Goal: Obtain resource: Obtain resource

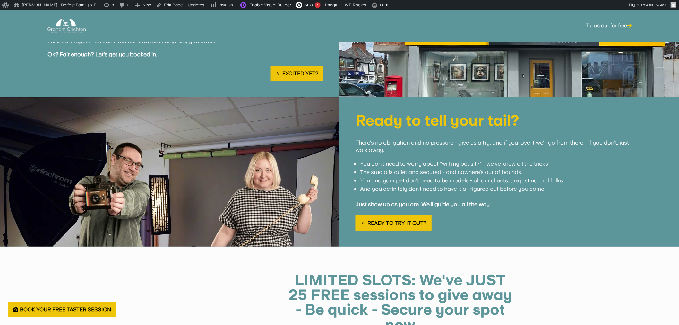
scroll to position [1670, 0]
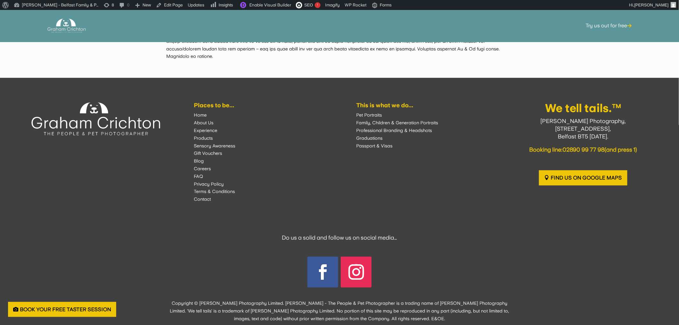
drag, startPoint x: 318, startPoint y: 191, endPoint x: 337, endPoint y: 239, distance: 52.2
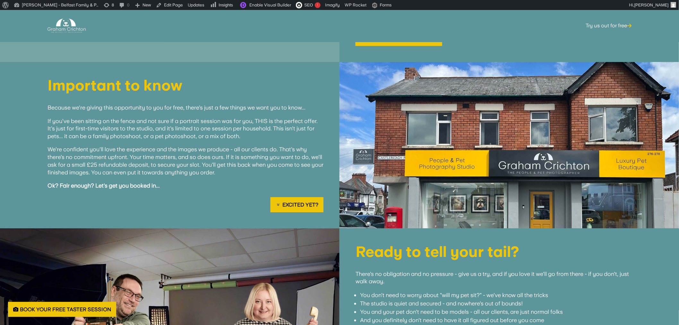
scroll to position [390, 0]
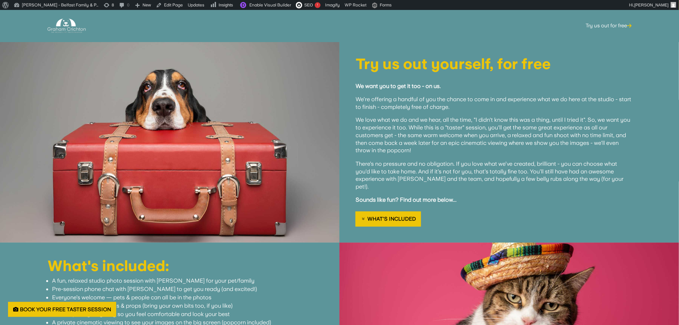
drag, startPoint x: 419, startPoint y: 225, endPoint x: 416, endPoint y: 124, distance: 101.5
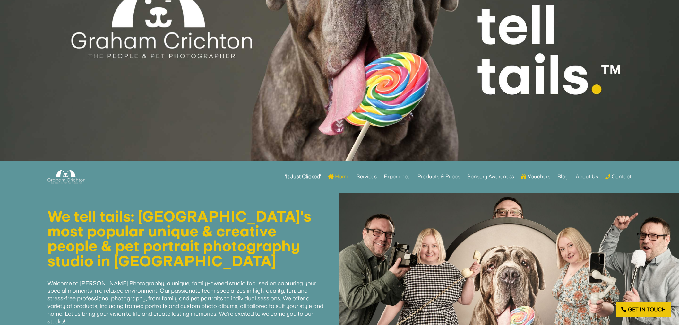
scroll to position [107, 0]
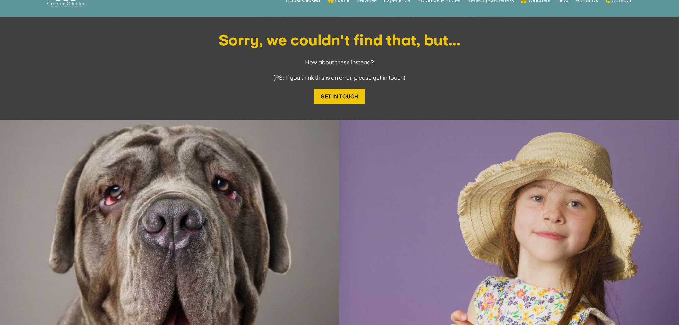
scroll to position [249, 0]
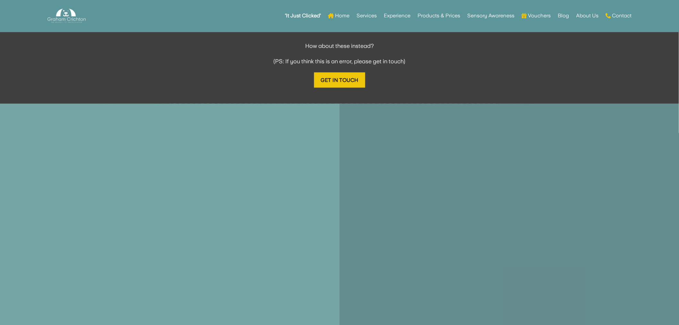
scroll to position [570, 0]
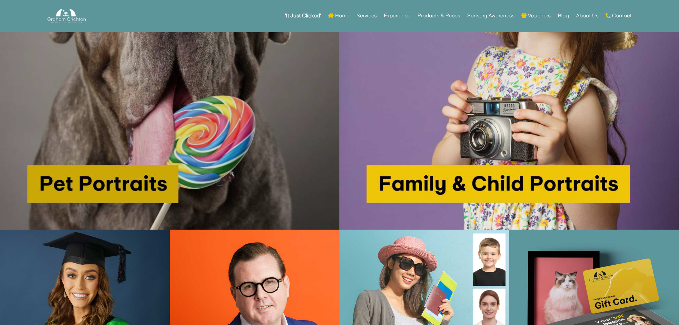
click at [191, 152] on img at bounding box center [170, 60] width 340 height 340
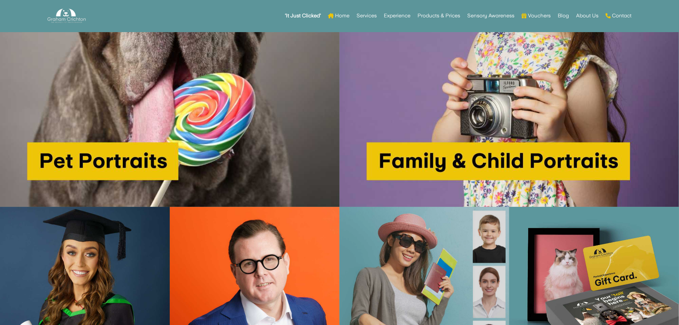
scroll to position [623, 0]
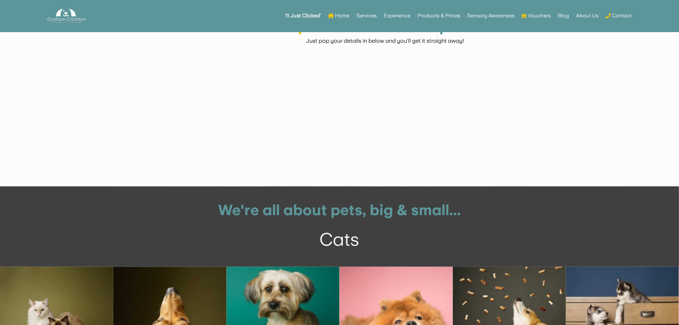
scroll to position [1212, 0]
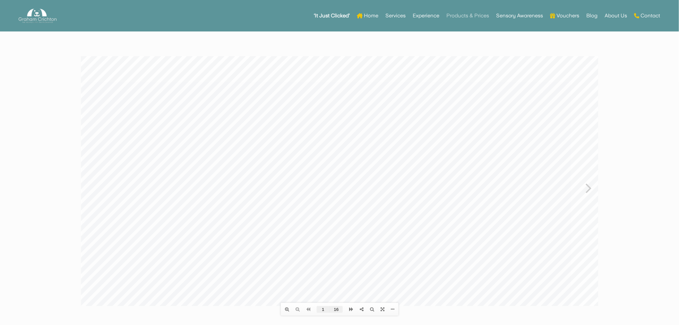
click at [478, 14] on link "Products & Prices" at bounding box center [468, 15] width 43 height 25
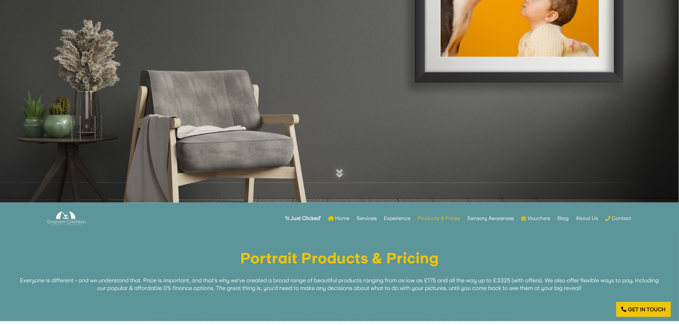
scroll to position [249, 0]
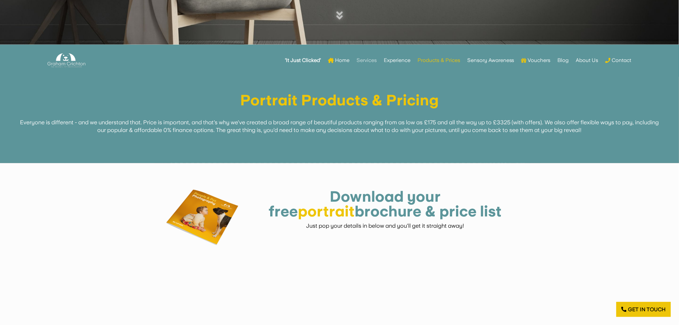
click at [371, 55] on link "Services" at bounding box center [367, 60] width 20 height 25
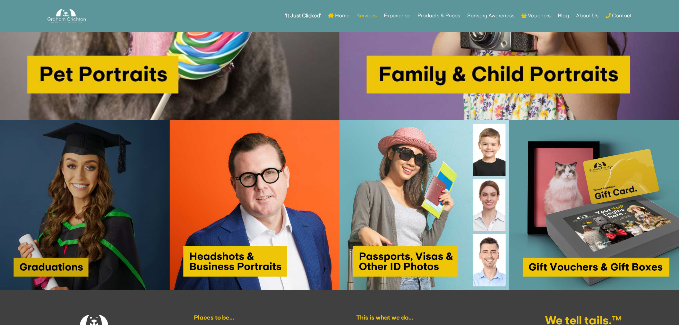
scroll to position [642, 0]
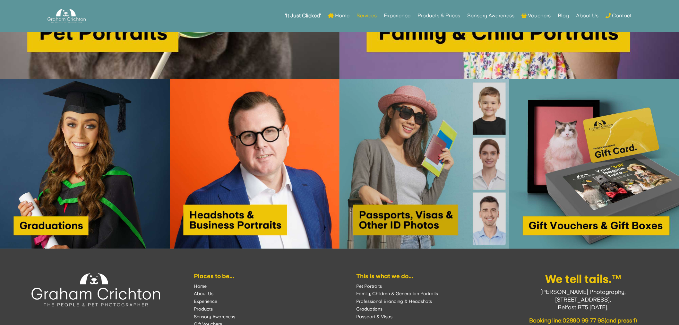
click at [395, 178] on img at bounding box center [425, 164] width 170 height 170
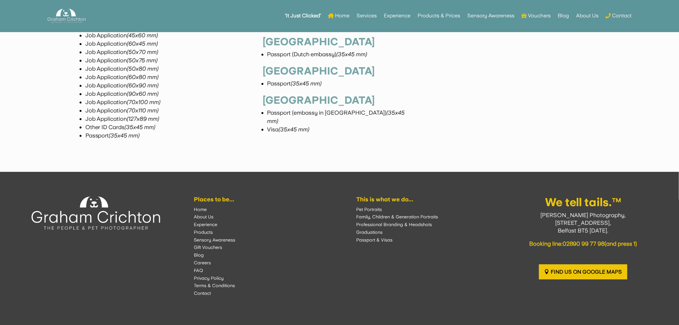
scroll to position [2853, 0]
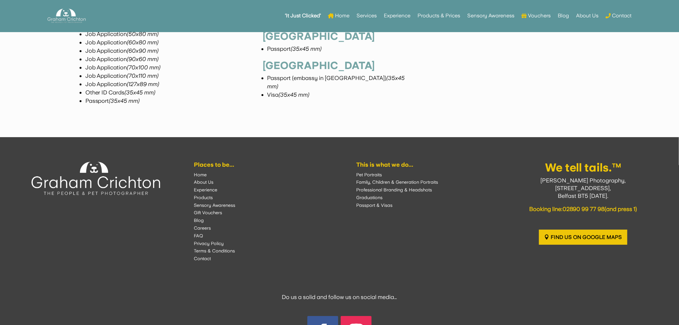
click at [374, 195] on font "Graduations" at bounding box center [370, 197] width 26 height 5
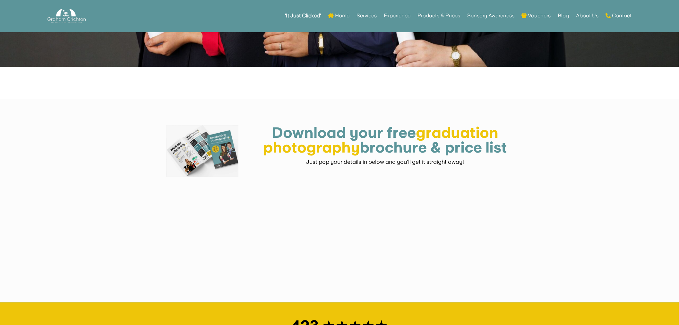
scroll to position [392, 0]
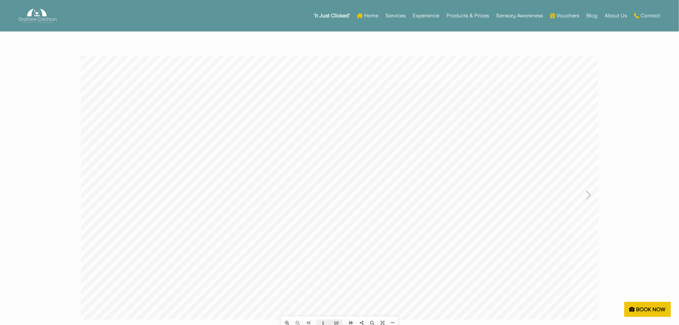
click at [590, 190] on icon at bounding box center [589, 194] width 6 height 17
click at [590, 190] on div "Table of contents Bookmarks Thumbnails Search Share Please wait... the Applicat…" at bounding box center [340, 194] width 518 height 276
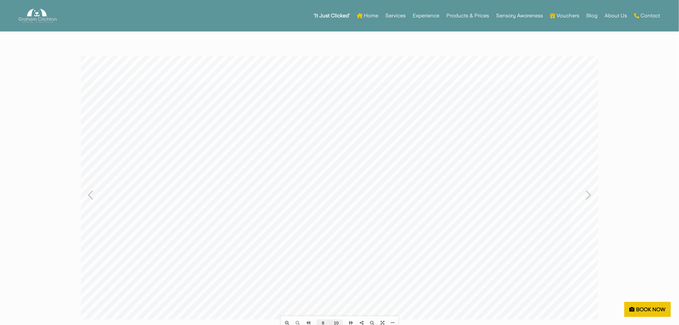
click at [590, 190] on icon at bounding box center [589, 194] width 6 height 17
type input "10"
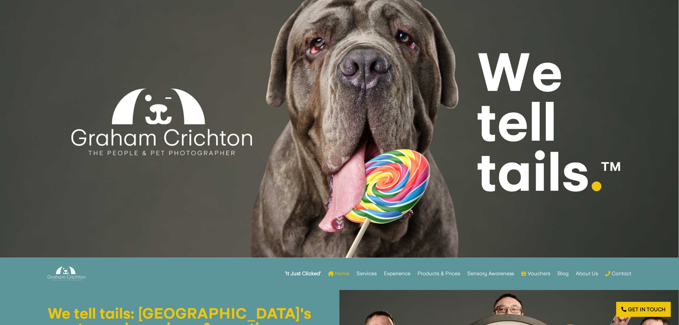
scroll to position [71, 0]
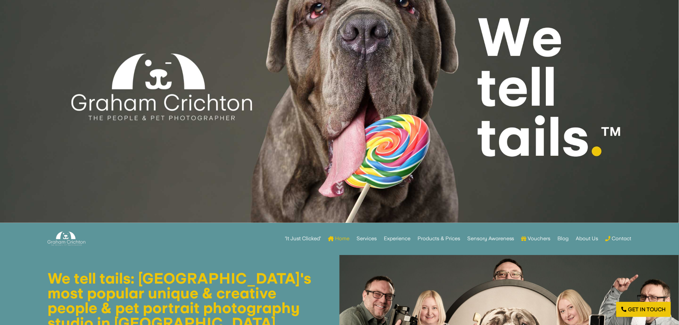
click at [294, 240] on strong "‘It Just Clicked’" at bounding box center [303, 238] width 36 height 4
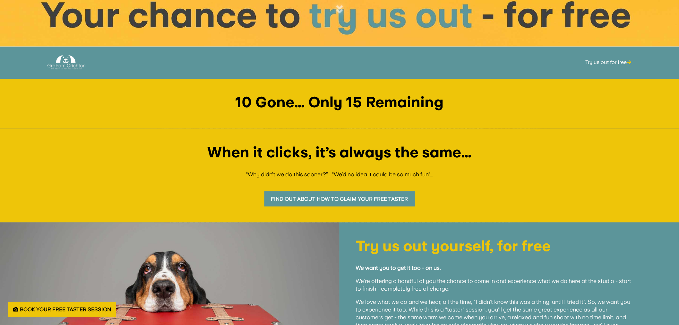
scroll to position [249, 0]
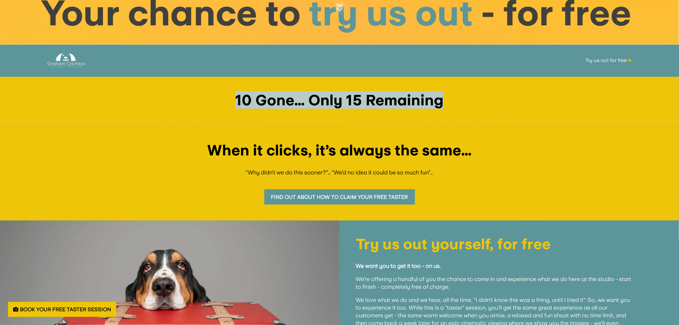
drag, startPoint x: 230, startPoint y: 100, endPoint x: 538, endPoint y: 105, distance: 307.2
click at [538, 105] on h1 "10 Gone… Only 15 Remaining" at bounding box center [339, 102] width 647 height 18
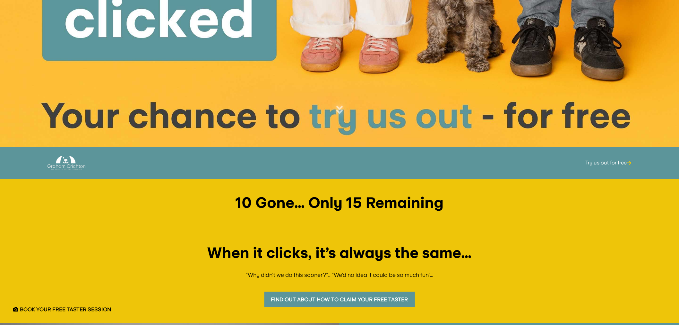
scroll to position [143, 0]
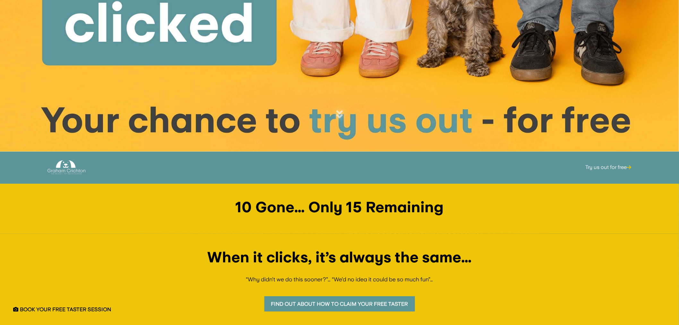
click at [341, 120] on div at bounding box center [339, 4] width 679 height 294
click at [338, 111] on icon at bounding box center [339, 114] width 6 height 10
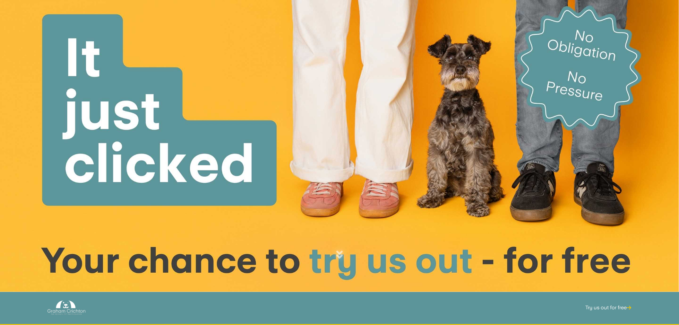
scroll to position [0, 0]
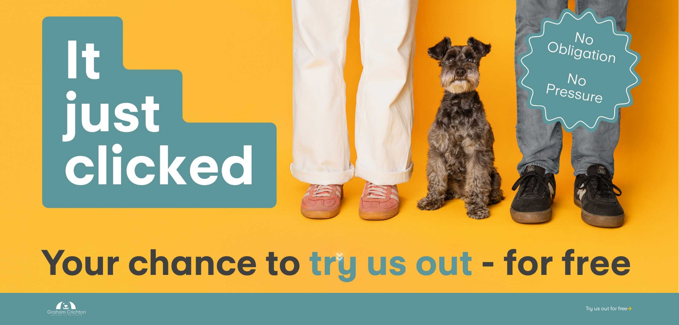
click at [338, 256] on icon at bounding box center [339, 257] width 6 height 10
click at [338, 252] on icon at bounding box center [339, 257] width 6 height 10
click at [336, 255] on div at bounding box center [339, 147] width 679 height 294
click at [336, 255] on icon at bounding box center [339, 257] width 6 height 10
click at [342, 257] on icon at bounding box center [339, 257] width 6 height 10
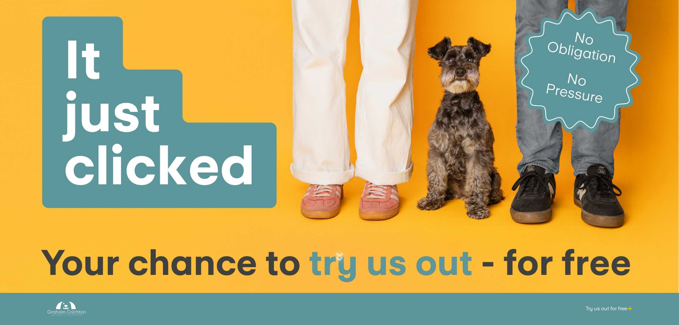
click at [342, 257] on icon at bounding box center [339, 257] width 6 height 10
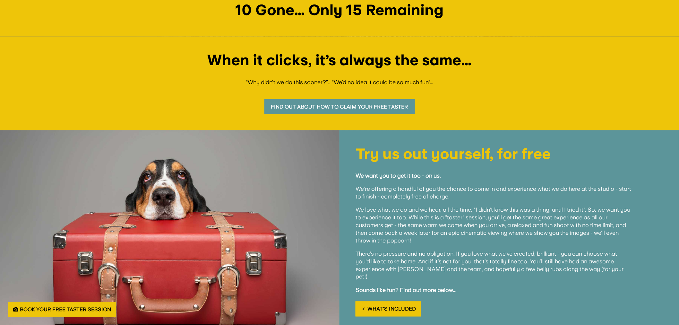
scroll to position [209, 0]
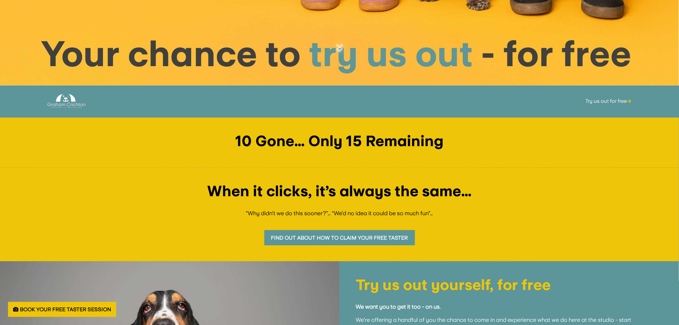
click at [386, 232] on link "Find out about how to claim your free taster" at bounding box center [340, 237] width 151 height 15
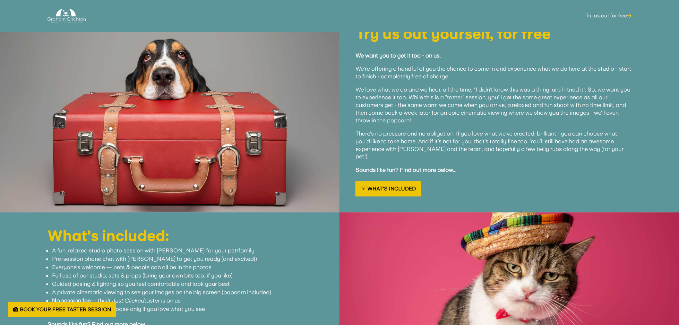
scroll to position [470, 0]
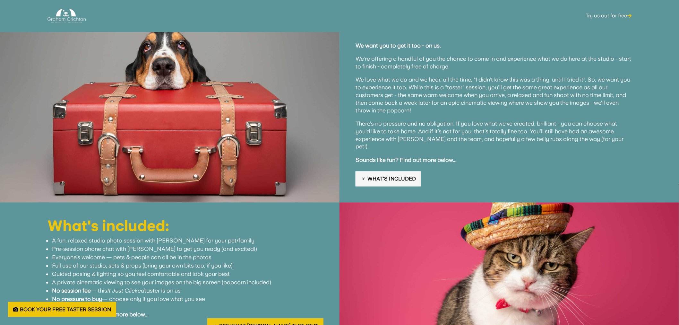
click at [407, 171] on link "What's Included" at bounding box center [388, 178] width 65 height 15
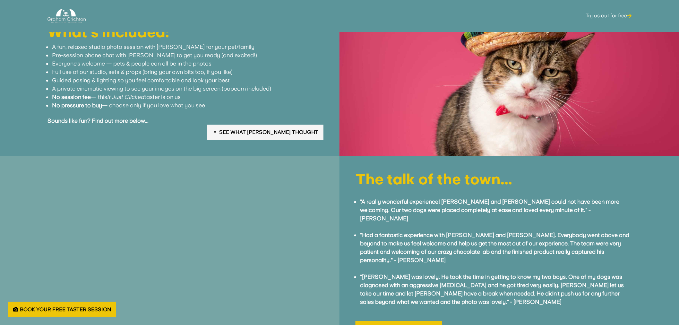
click at [300, 125] on link "See what [PERSON_NAME] thought" at bounding box center [265, 132] width 116 height 15
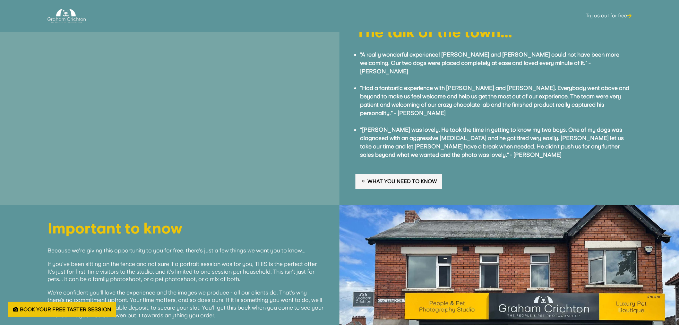
click at [407, 174] on link "What you need to know" at bounding box center [399, 181] width 87 height 15
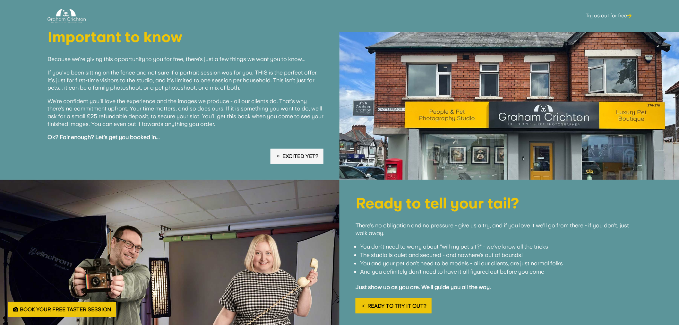
click at [297, 149] on link "Excited yet?" at bounding box center [297, 156] width 53 height 15
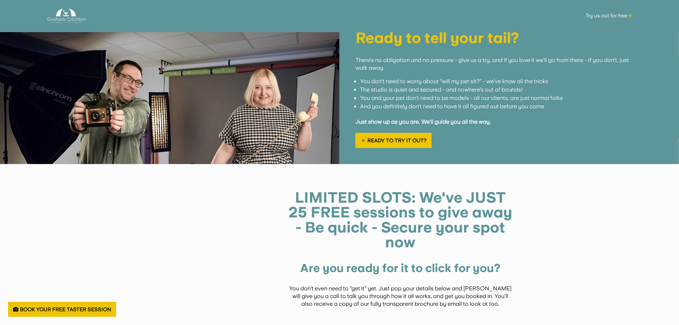
click at [404, 136] on div "Ready to tell your tail? There's no obligation and no pressure - give us a try,…" at bounding box center [510, 89] width 340 height 150
click at [407, 133] on link "Ready to try it out?" at bounding box center [394, 140] width 76 height 15
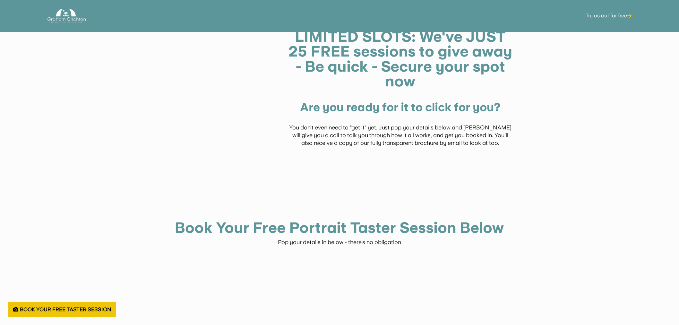
scroll to position [1317, 0]
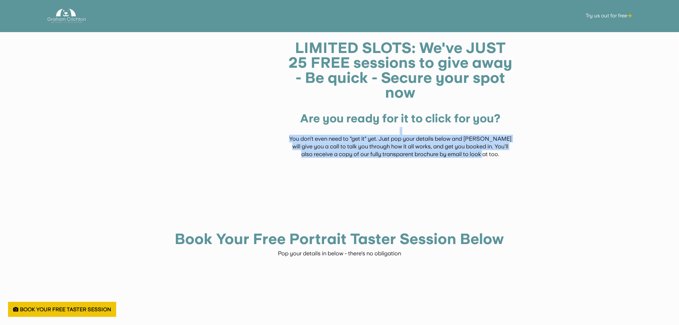
drag, startPoint x: 412, startPoint y: 127, endPoint x: 574, endPoint y: 176, distance: 169.3
click at [574, 176] on div "LIMITED SLOTS: We've JUST 25 FREE sessions to give away - Be quick - Secure you…" at bounding box center [339, 242] width 679 height 456
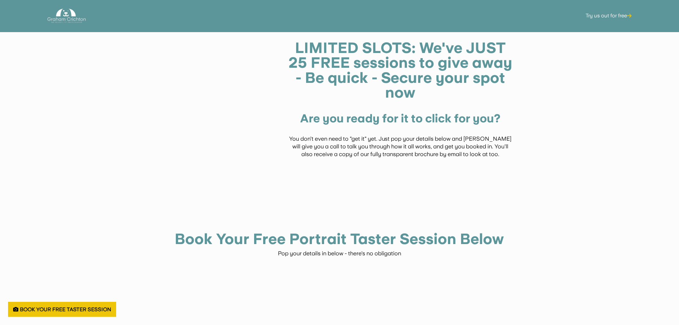
drag, startPoint x: 65, startPoint y: 59, endPoint x: 56, endPoint y: 54, distance: 10.4
click at [60, 59] on div "LIMITED SLOTS: We've JUST 25 FREE sessions to give away - Be quick - Secure you…" at bounding box center [339, 242] width 679 height 456
click at [107, 91] on div "LIMITED SLOTS: We've JUST 25 FREE sessions to give away - Be quick - Secure you…" at bounding box center [339, 242] width 679 height 456
